Goal: Task Accomplishment & Management: Complete application form

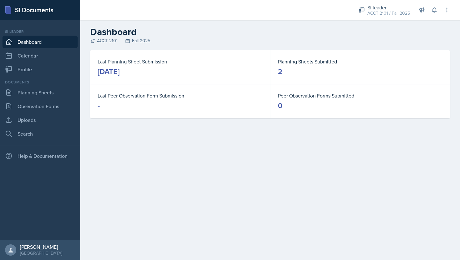
click at [352, 11] on div "Si leader ACCT 2101 / Fall 2025 Si leader ACCT 2101 / Fall 2025 Si leader ACCT …" at bounding box center [383, 10] width 69 height 17
click at [366, 11] on div "Si leader ACCT 2101 / Fall 2025" at bounding box center [383, 10] width 59 height 17
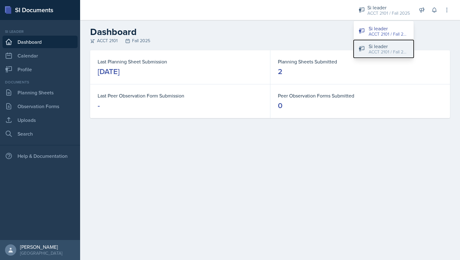
click at [373, 46] on div "Si leader" at bounding box center [388, 47] width 40 height 8
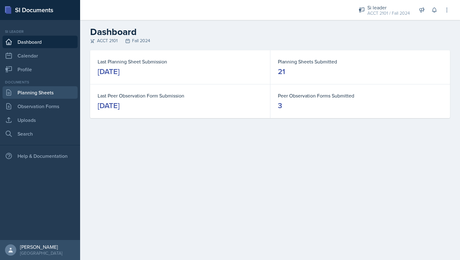
click at [33, 97] on link "Planning Sheets" at bounding box center [40, 92] width 75 height 13
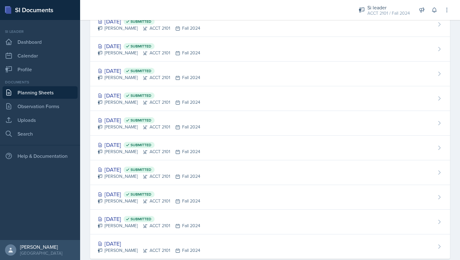
scroll to position [361, 0]
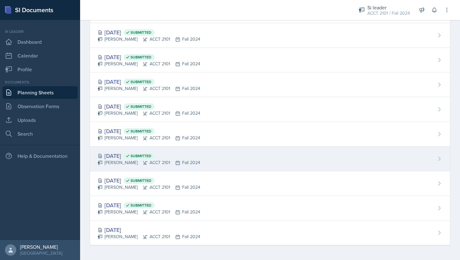
click at [125, 160] on div "[PERSON_NAME] ACCT 2101 Fall 2024" at bounding box center [149, 162] width 103 height 7
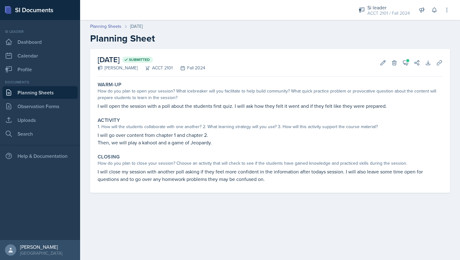
click at [60, 89] on link "Planning Sheets" at bounding box center [40, 92] width 75 height 13
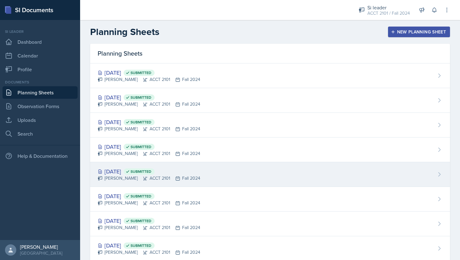
scroll to position [361, 0]
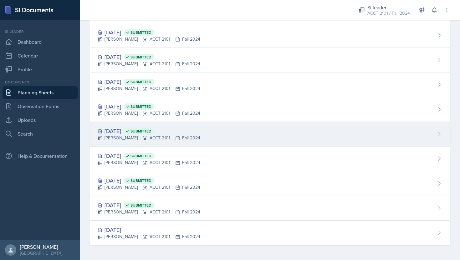
click at [127, 137] on div "[PERSON_NAME] ACCT 2101 Fall 2024" at bounding box center [149, 138] width 103 height 7
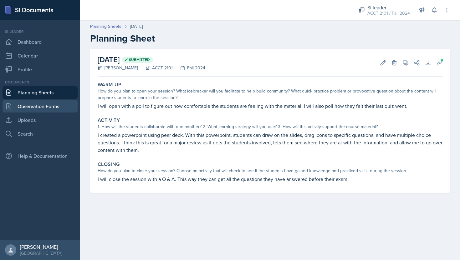
click at [54, 106] on link "Observation Forms" at bounding box center [40, 106] width 75 height 13
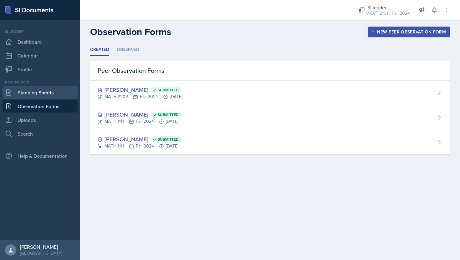
click at [52, 94] on link "Planning Sheets" at bounding box center [40, 92] width 75 height 13
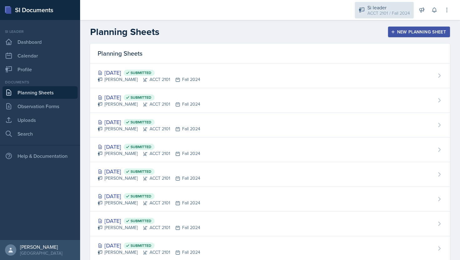
click at [378, 11] on div "ACCT 2101 / Fall 2024" at bounding box center [388, 13] width 43 height 7
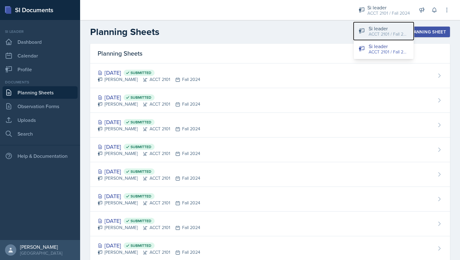
click at [372, 34] on div "ACCT 2101 / Fall 2025" at bounding box center [388, 34] width 40 height 7
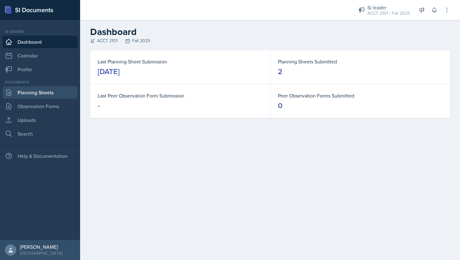
click at [52, 97] on link "Planning Sheets" at bounding box center [40, 92] width 75 height 13
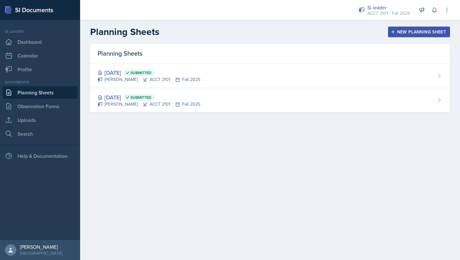
click at [428, 31] on div "New Planning Sheet" at bounding box center [419, 31] width 54 height 5
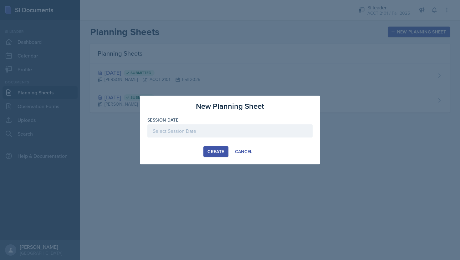
click at [224, 133] on div at bounding box center [229, 130] width 165 height 13
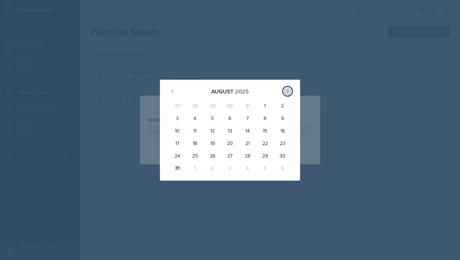
click at [286, 90] on icon at bounding box center [287, 91] width 5 height 5
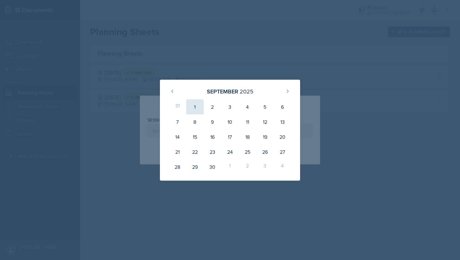
click at [195, 108] on div "1" at bounding box center [195, 106] width 18 height 15
type input "[DATE]"
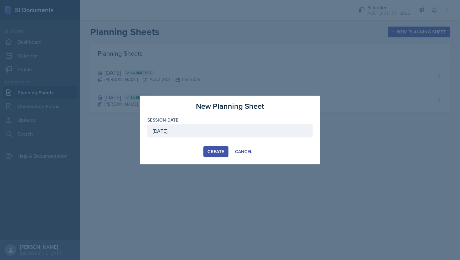
click at [215, 151] on div "Create" at bounding box center [215, 151] width 17 height 5
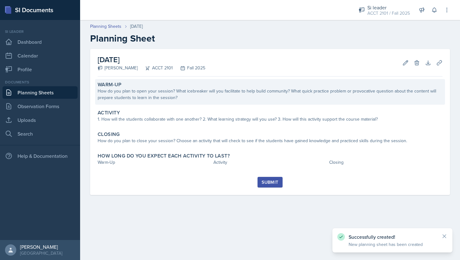
click at [209, 96] on div "How do you plan to open your session? What icebreaker will you facilitate to he…" at bounding box center [270, 94] width 344 height 13
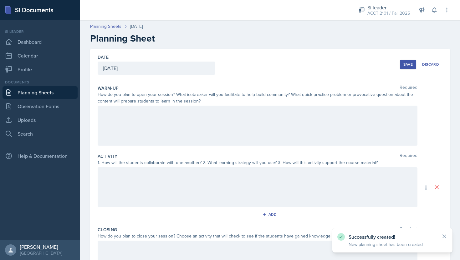
click at [203, 114] on div at bounding box center [257, 126] width 319 height 40
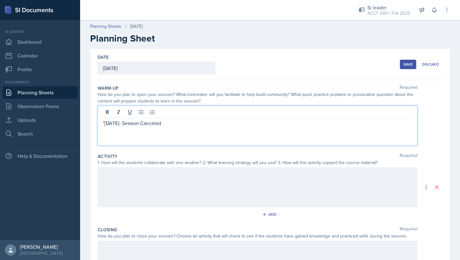
click at [105, 123] on p ""[DATE]- Session Canceled" at bounding box center [257, 123] width 309 height 8
click at [180, 124] on p "[DATE]- Session Canceled" at bounding box center [257, 123] width 309 height 8
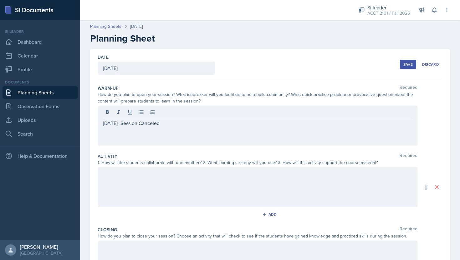
click at [400, 64] on button "Save" at bounding box center [407, 64] width 16 height 9
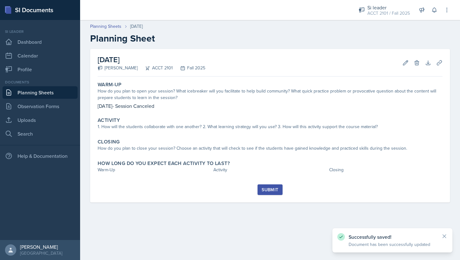
click at [261, 189] on div "Submit" at bounding box center [269, 189] width 17 height 5
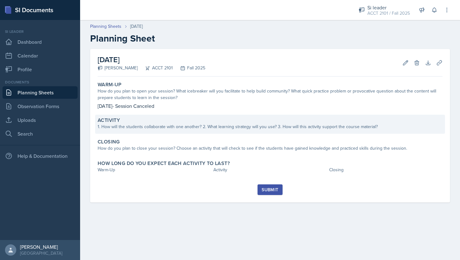
click at [271, 127] on div "1. How will the students collaborate with one another? 2. What learning strateg…" at bounding box center [270, 126] width 344 height 7
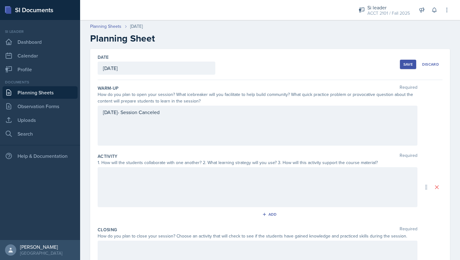
click at [232, 189] on div at bounding box center [257, 187] width 319 height 40
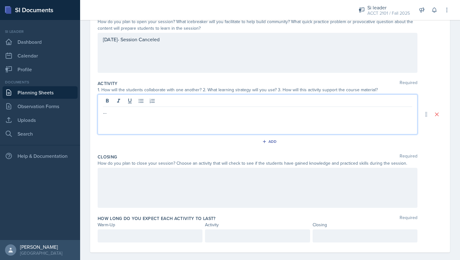
click at [213, 197] on div at bounding box center [257, 188] width 319 height 40
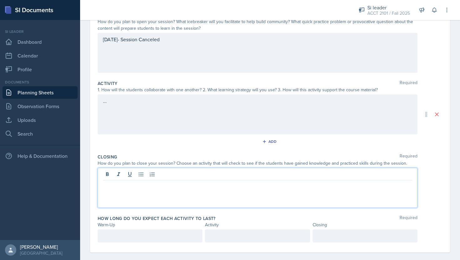
scroll to position [80, 0]
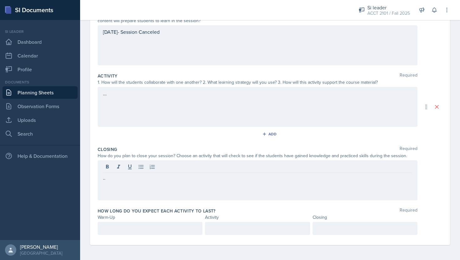
click at [173, 235] on div at bounding box center [150, 228] width 105 height 13
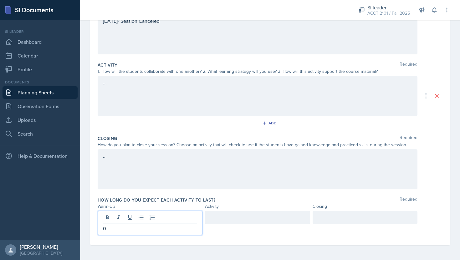
click at [243, 230] on div at bounding box center [257, 223] width 105 height 24
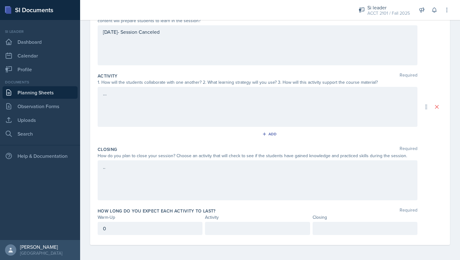
click at [234, 223] on div at bounding box center [257, 228] width 105 height 13
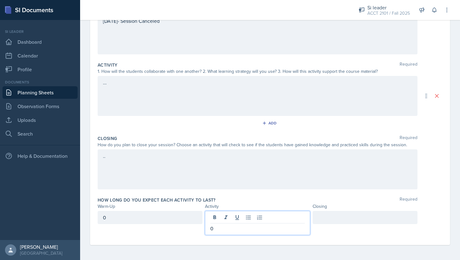
click at [338, 214] on div at bounding box center [364, 217] width 105 height 13
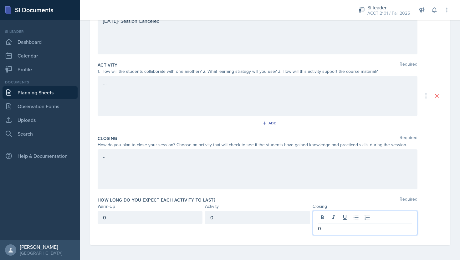
click at [322, 194] on div "Closing Required How do you plan to close your session? Choose an activity that…" at bounding box center [270, 164] width 344 height 62
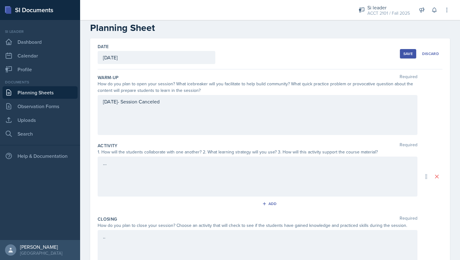
scroll to position [0, 0]
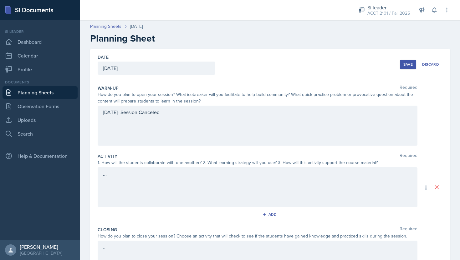
click at [405, 68] on button "Save" at bounding box center [407, 64] width 16 height 9
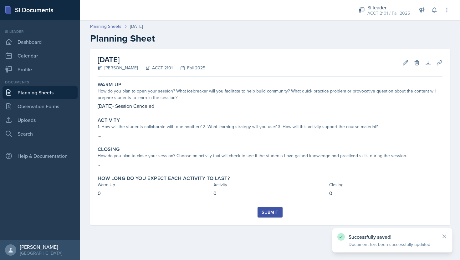
click at [270, 212] on div "Submit" at bounding box center [269, 212] width 17 height 5
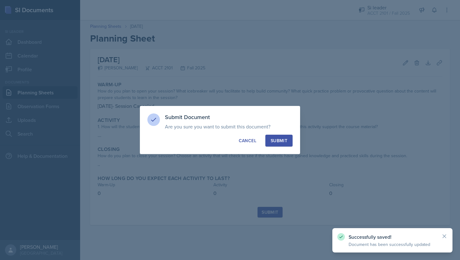
click at [285, 144] on button "Submit" at bounding box center [278, 141] width 27 height 12
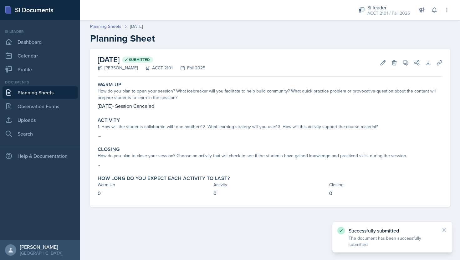
click at [54, 92] on link "Planning Sheets" at bounding box center [40, 92] width 75 height 13
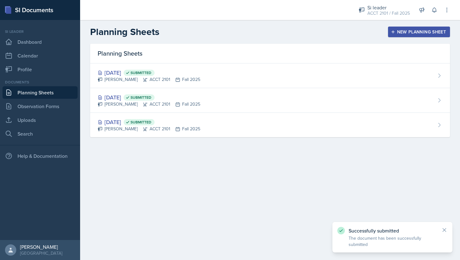
click at [406, 28] on button "New Planning Sheet" at bounding box center [419, 32] width 62 height 11
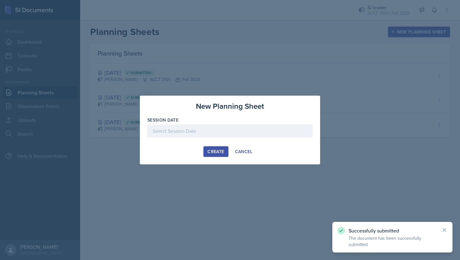
click at [226, 132] on div at bounding box center [229, 130] width 165 height 13
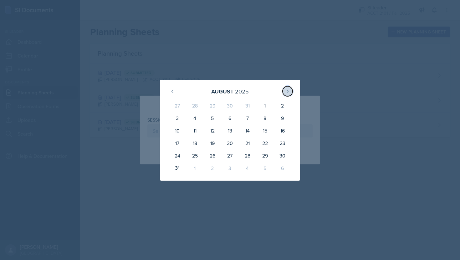
click at [286, 91] on icon at bounding box center [287, 91] width 5 height 5
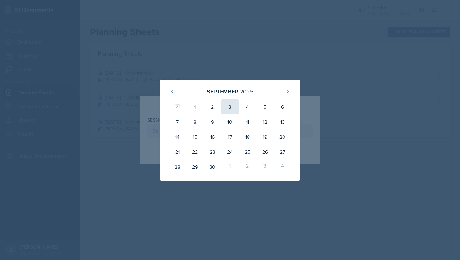
click at [228, 107] on div "3" at bounding box center [230, 106] width 18 height 15
type input "[DATE]"
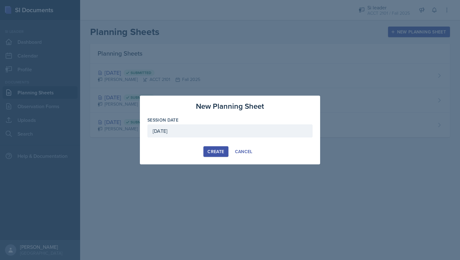
click at [213, 154] on div "Create" at bounding box center [215, 151] width 17 height 5
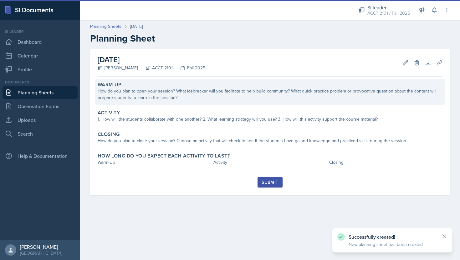
click at [223, 102] on div "Warm-Up How do you plan to open your session? What icebreaker will you facilita…" at bounding box center [269, 92] width 349 height 26
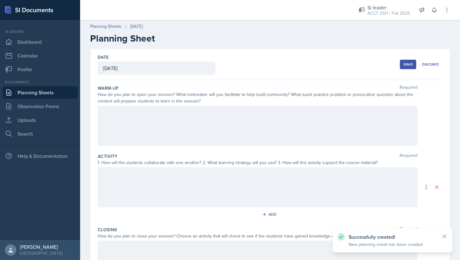
click at [217, 115] on div at bounding box center [257, 126] width 319 height 40
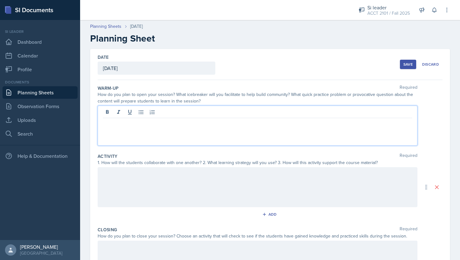
click at [224, 126] on p at bounding box center [257, 123] width 309 height 8
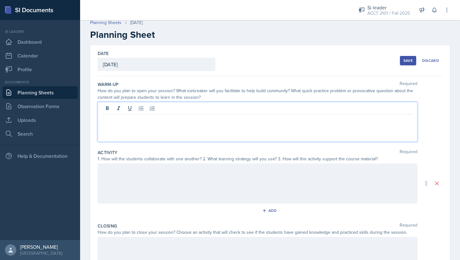
scroll to position [5, 0]
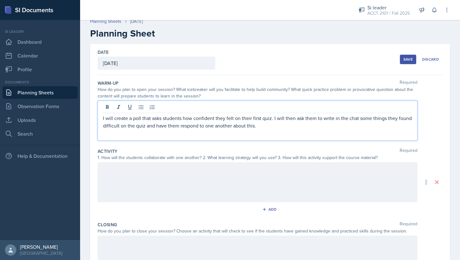
click at [209, 191] on div at bounding box center [257, 182] width 319 height 40
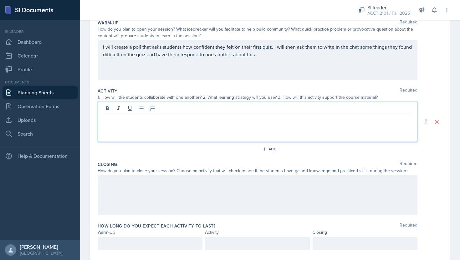
scroll to position [66, 0]
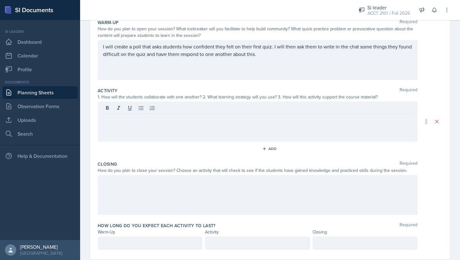
click at [244, 135] on div at bounding box center [257, 122] width 319 height 40
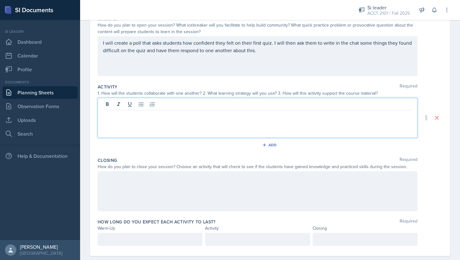
scroll to position [70, 0]
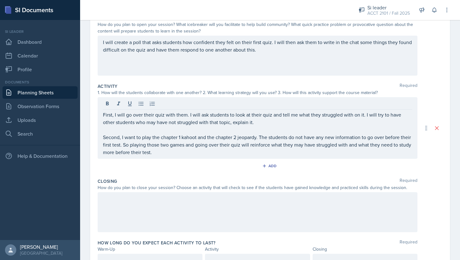
click at [252, 211] on div at bounding box center [257, 212] width 319 height 40
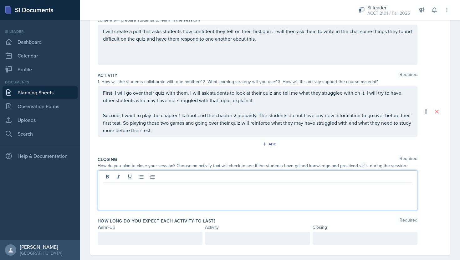
scroll to position [91, 0]
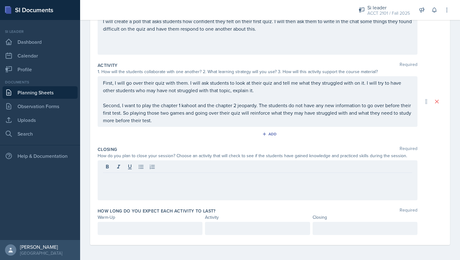
click at [198, 186] on div at bounding box center [257, 180] width 319 height 40
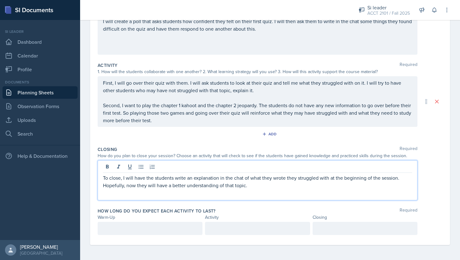
click at [269, 187] on p "To close, I will have the students write an explanation in the chat of what the…" at bounding box center [257, 181] width 309 height 15
click at [148, 232] on div at bounding box center [150, 228] width 105 height 13
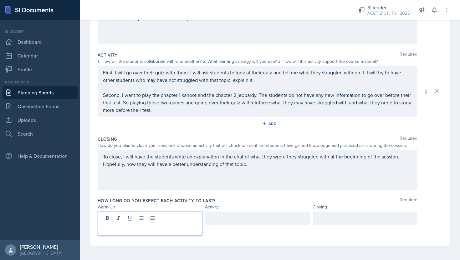
scroll to position [102, 0]
click at [235, 221] on div at bounding box center [257, 217] width 105 height 13
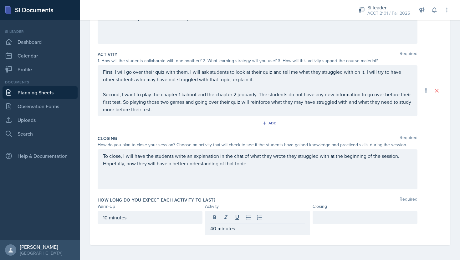
click at [327, 224] on div at bounding box center [364, 223] width 105 height 24
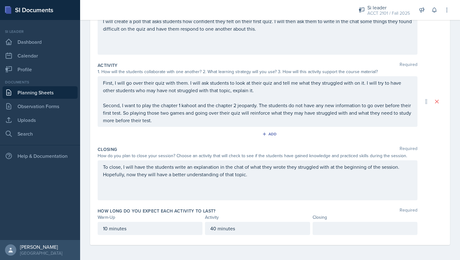
click at [325, 216] on div "Closing" at bounding box center [364, 217] width 105 height 7
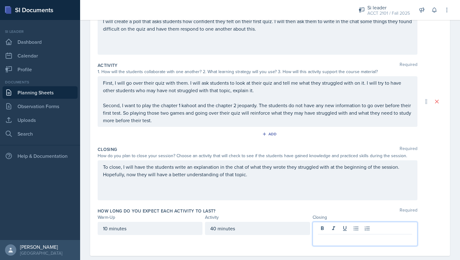
scroll to position [102, 0]
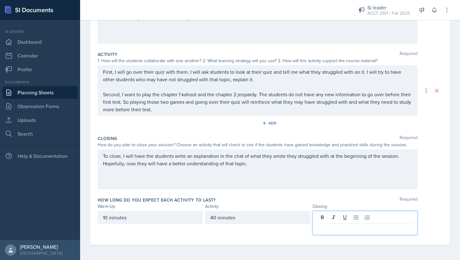
click at [330, 229] on p at bounding box center [365, 229] width 94 height 8
click at [255, 240] on div "Warm-Up Required How do you plan to open your session? What icebreaker will you…" at bounding box center [270, 111] width 344 height 267
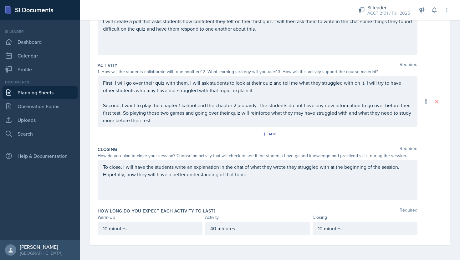
scroll to position [0, 0]
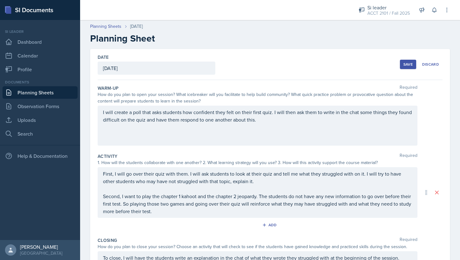
click at [409, 68] on button "Save" at bounding box center [407, 64] width 16 height 9
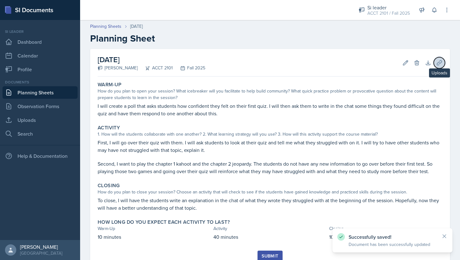
click at [439, 57] on button "Uploads" at bounding box center [438, 62] width 11 height 11
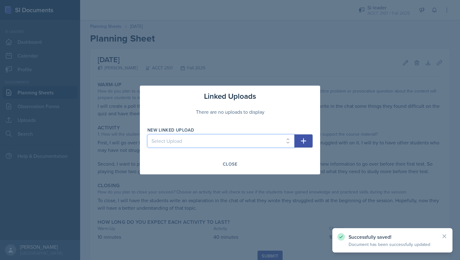
click at [284, 143] on select "Select Upload Session 1 Ch 1 Slides" at bounding box center [220, 140] width 147 height 13
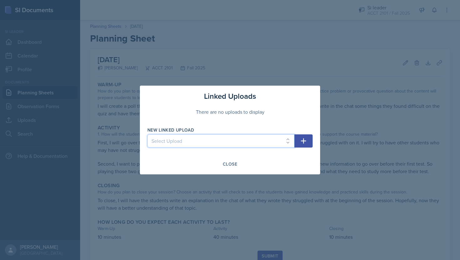
select select "4b6e9c02-853f-4efd-ba30-b8b7845e89b6"
click at [309, 138] on button "button" at bounding box center [303, 140] width 18 height 13
select select
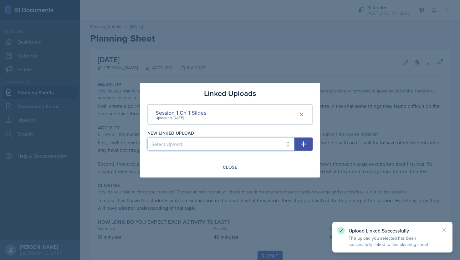
click at [287, 139] on select "Select Upload" at bounding box center [220, 144] width 147 height 13
click at [233, 167] on div "Close" at bounding box center [230, 167] width 14 height 5
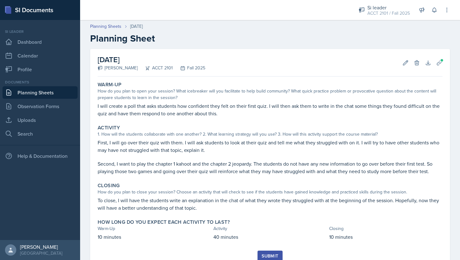
click at [270, 254] on div "Submit" at bounding box center [269, 256] width 17 height 5
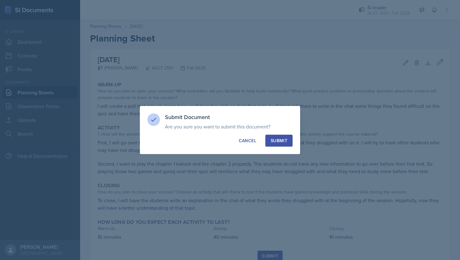
click at [284, 141] on div "Submit" at bounding box center [278, 141] width 17 height 6
click at [281, 137] on button "Submit" at bounding box center [278, 141] width 27 height 12
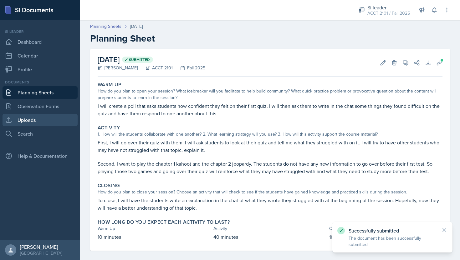
click at [49, 121] on link "Uploads" at bounding box center [40, 120] width 75 height 13
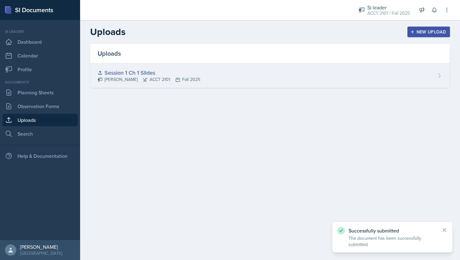
click at [159, 73] on div "Session 1 Ch 1 Slides" at bounding box center [149, 72] width 103 height 8
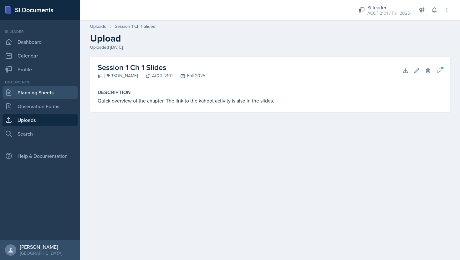
click at [51, 95] on link "Planning Sheets" at bounding box center [40, 92] width 75 height 13
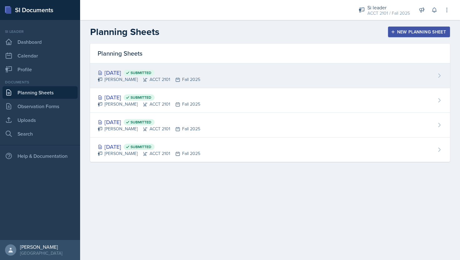
click at [141, 75] on div "[DATE] Submitted" at bounding box center [149, 72] width 103 height 8
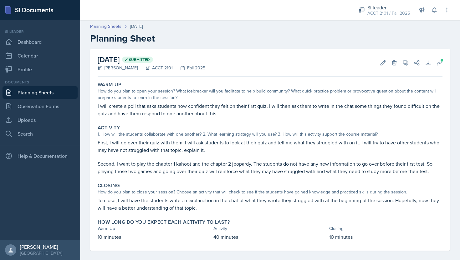
scroll to position [6, 0]
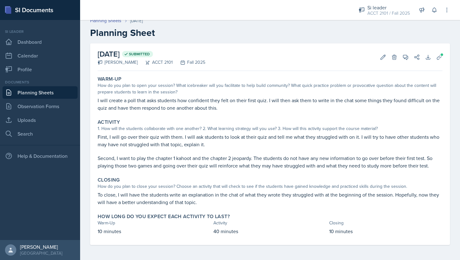
click at [56, 90] on link "Planning Sheets" at bounding box center [40, 92] width 75 height 13
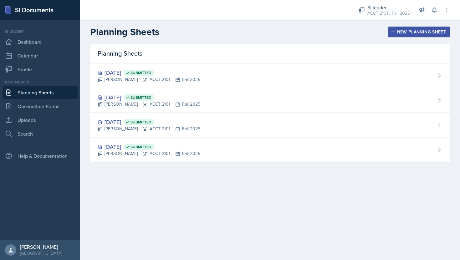
click at [416, 33] on div "New Planning Sheet" at bounding box center [419, 31] width 54 height 5
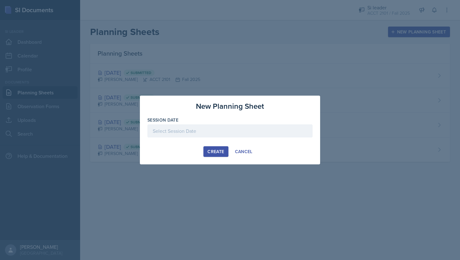
click at [249, 129] on div at bounding box center [229, 130] width 165 height 13
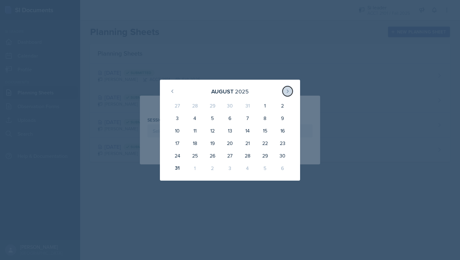
click at [287, 92] on icon at bounding box center [288, 91] width 2 height 3
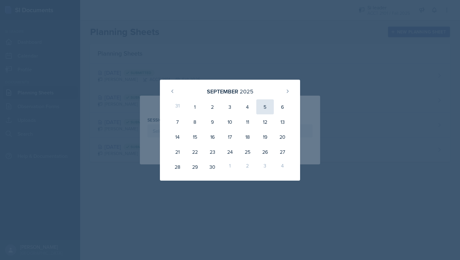
click at [265, 111] on div "5" at bounding box center [265, 106] width 18 height 15
type input "[DATE]"
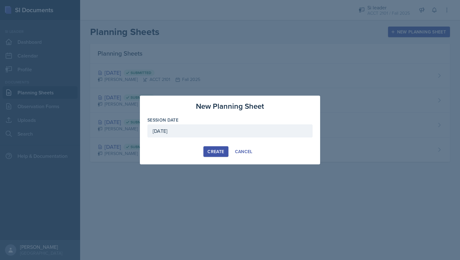
click at [219, 149] on div "Create" at bounding box center [215, 151] width 17 height 5
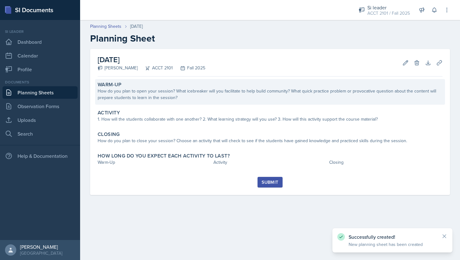
click at [241, 99] on div "How do you plan to open your session? What icebreaker will you facilitate to he…" at bounding box center [270, 94] width 344 height 13
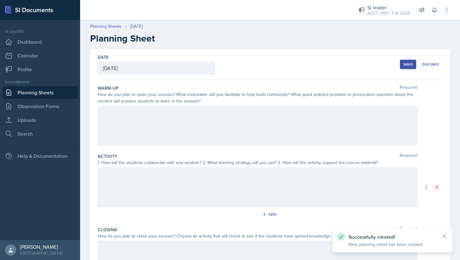
click at [228, 124] on div at bounding box center [257, 126] width 319 height 40
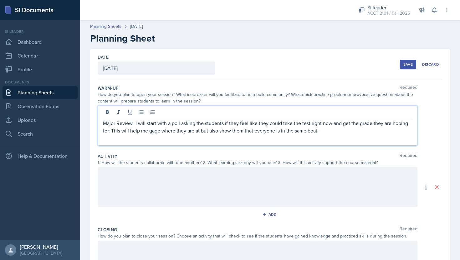
click at [211, 183] on div at bounding box center [257, 187] width 319 height 40
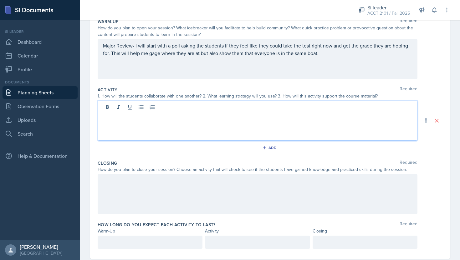
scroll to position [69, 0]
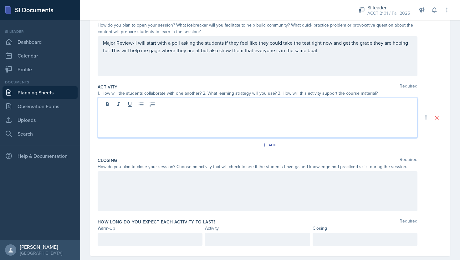
click at [208, 128] on div at bounding box center [257, 118] width 319 height 40
click at [224, 117] on p "I create a pear deck. These are interactive slides." at bounding box center [257, 116] width 309 height 8
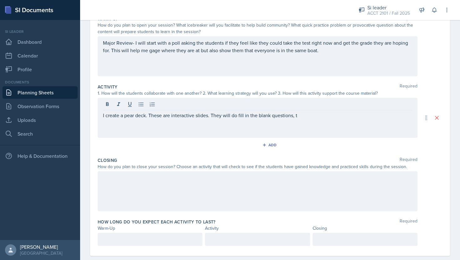
click at [311, 113] on p "I create a pear deck. These are interactive slides. They will do fill in the bl…" at bounding box center [257, 116] width 309 height 8
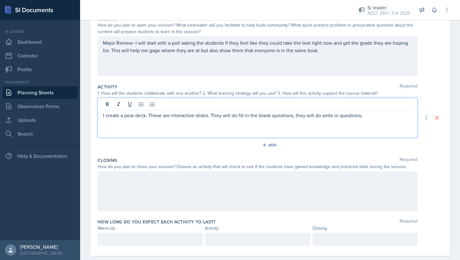
click at [379, 116] on p "I create a pear deck. These are interactive slides. They will do fill in the bl…" at bounding box center [257, 116] width 309 height 8
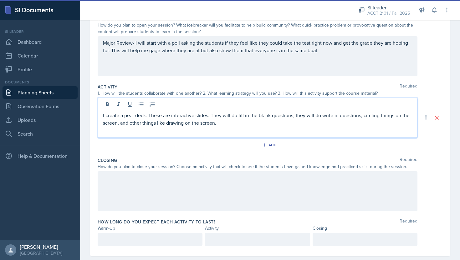
click at [119, 117] on p "I create a pear deck. These are interactive slides. They will do fill in the bl…" at bounding box center [257, 119] width 309 height 15
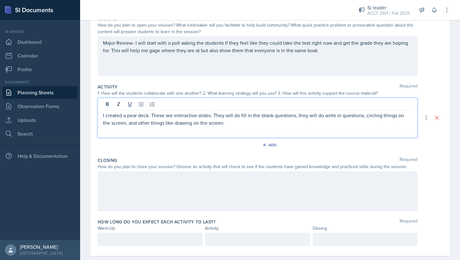
click at [173, 205] on div at bounding box center [257, 191] width 319 height 40
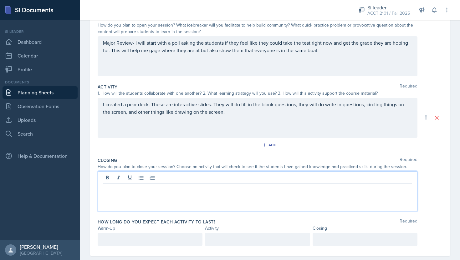
scroll to position [80, 0]
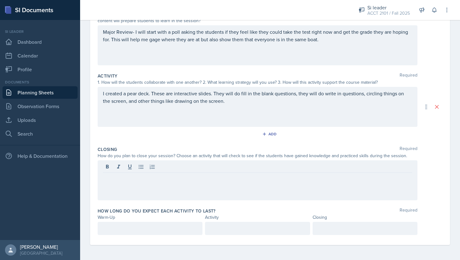
click at [204, 185] on div at bounding box center [257, 180] width 319 height 40
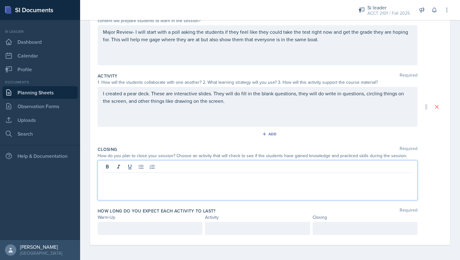
click at [204, 189] on div at bounding box center [257, 180] width 319 height 40
click at [204, 190] on div at bounding box center [257, 180] width 319 height 40
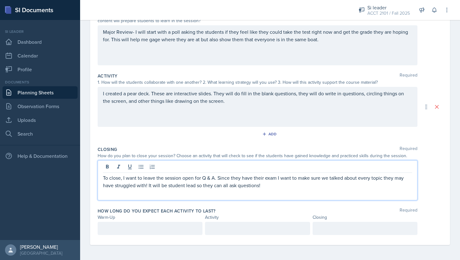
click at [121, 227] on div at bounding box center [150, 228] width 105 height 13
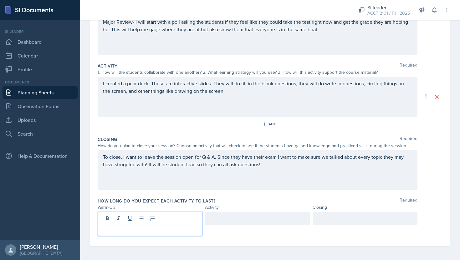
scroll to position [91, 0]
click at [234, 218] on div at bounding box center [257, 217] width 105 height 13
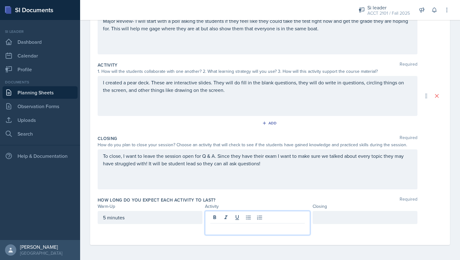
click at [238, 229] on p at bounding box center [257, 229] width 94 height 8
click at [341, 218] on div at bounding box center [364, 217] width 105 height 13
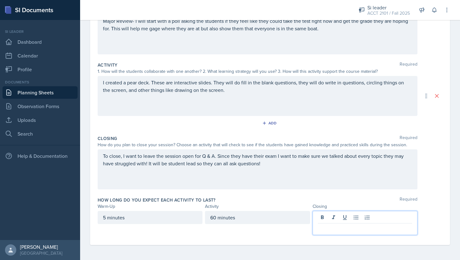
click at [335, 225] on p at bounding box center [365, 229] width 94 height 8
click at [439, 169] on div "To close, I want to leave the session open for Q & A. Since they have their exa…" at bounding box center [270, 169] width 344 height 40
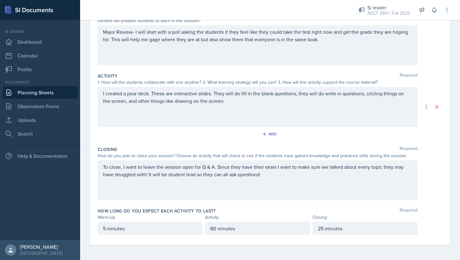
scroll to position [0, 0]
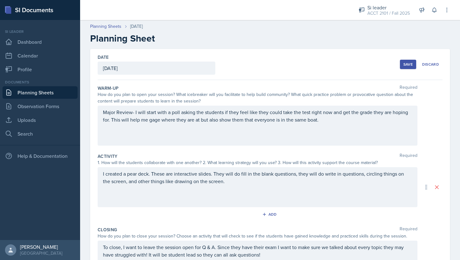
click at [405, 64] on div "Save" at bounding box center [407, 64] width 9 height 5
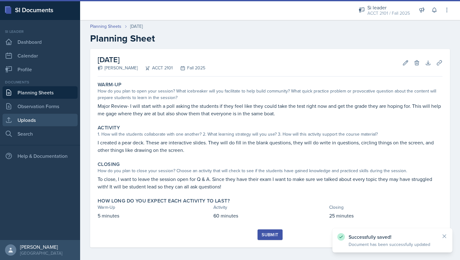
click at [44, 122] on link "Uploads" at bounding box center [40, 120] width 75 height 13
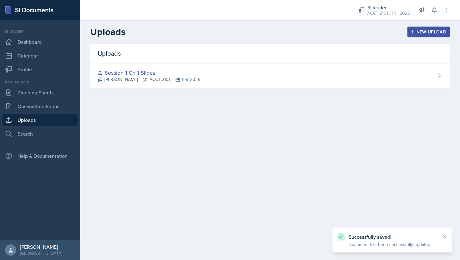
click at [416, 34] on div "New Upload" at bounding box center [428, 31] width 35 height 5
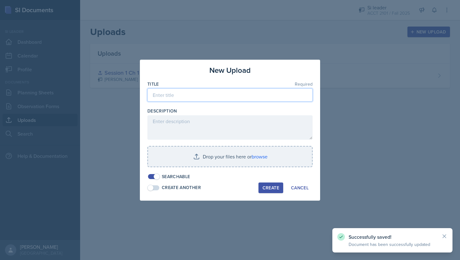
click at [222, 92] on input at bounding box center [229, 94] width 165 height 13
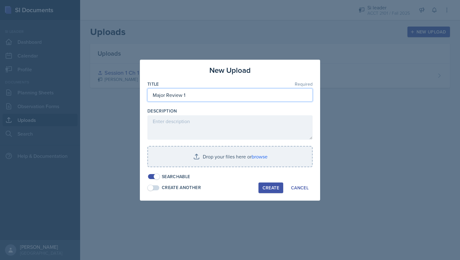
type input "Major Review 1"
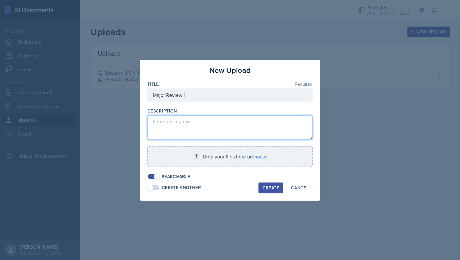
click at [219, 136] on textarea at bounding box center [229, 127] width 165 height 24
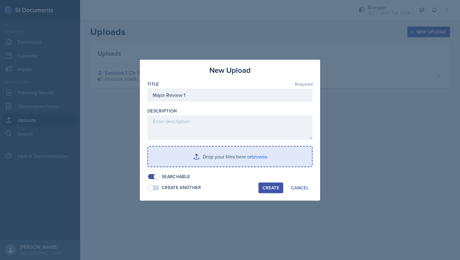
click at [262, 155] on input "file" at bounding box center [230, 157] width 164 height 20
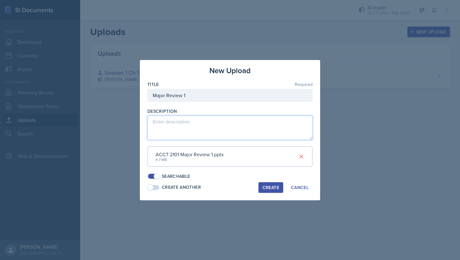
click at [218, 124] on textarea at bounding box center [229, 128] width 165 height 24
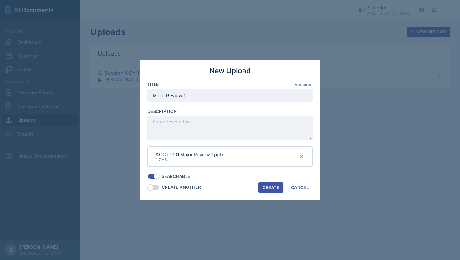
click at [267, 189] on div "Create" at bounding box center [270, 187] width 17 height 5
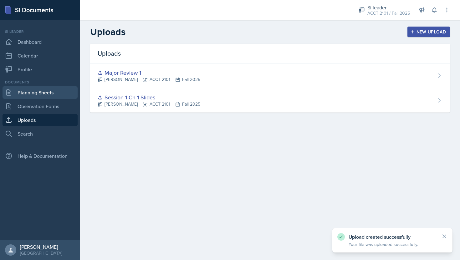
click at [61, 95] on link "Planning Sheets" at bounding box center [40, 92] width 75 height 13
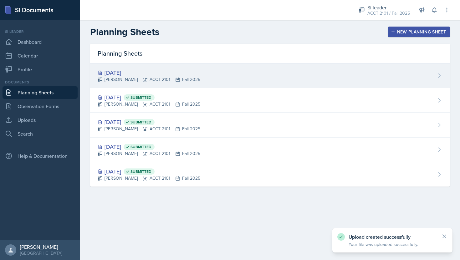
click at [193, 71] on div "[DATE]" at bounding box center [149, 72] width 103 height 8
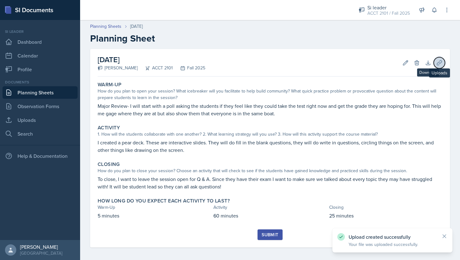
click at [435, 61] on button "Uploads" at bounding box center [438, 62] width 11 height 11
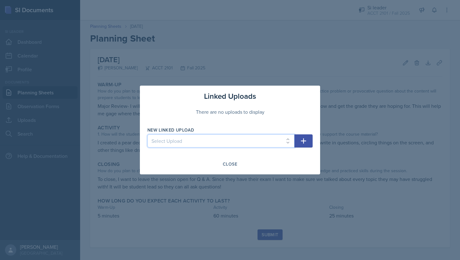
click at [237, 142] on select "Select Upload Session 1 Ch 1 Slides Major Review 1" at bounding box center [220, 140] width 147 height 13
select select "c8a9ec50-78e3-4683-b82d-536b5ab7ee33"
click at [305, 138] on icon "button" at bounding box center [303, 141] width 8 height 8
select select
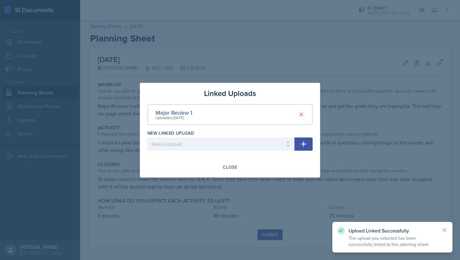
click at [289, 181] on div at bounding box center [230, 130] width 460 height 260
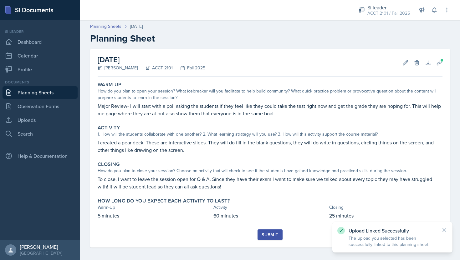
click at [269, 230] on button "Submit" at bounding box center [269, 234] width 25 height 11
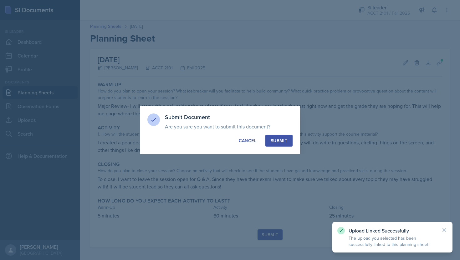
click at [278, 141] on div "Submit" at bounding box center [278, 141] width 17 height 6
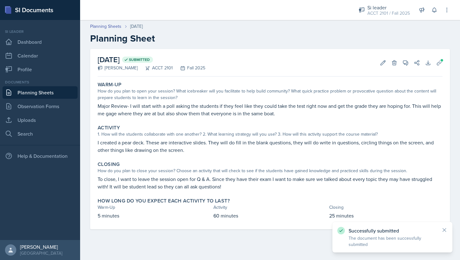
click at [52, 98] on link "Planning Sheets" at bounding box center [40, 92] width 75 height 13
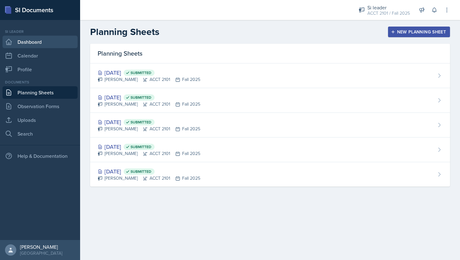
click at [36, 43] on link "Dashboard" at bounding box center [40, 42] width 75 height 13
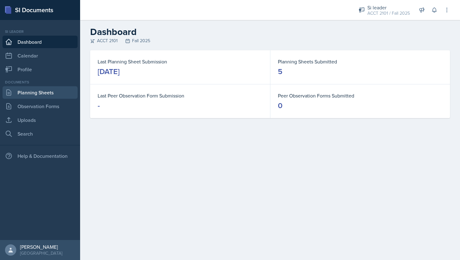
click at [56, 95] on link "Planning Sheets" at bounding box center [40, 92] width 75 height 13
